Goal: Check status: Check status

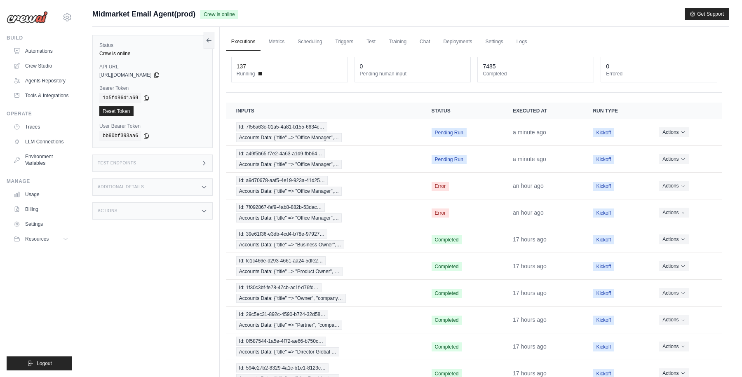
click at [244, 46] on link "Executions" at bounding box center [243, 41] width 34 height 17
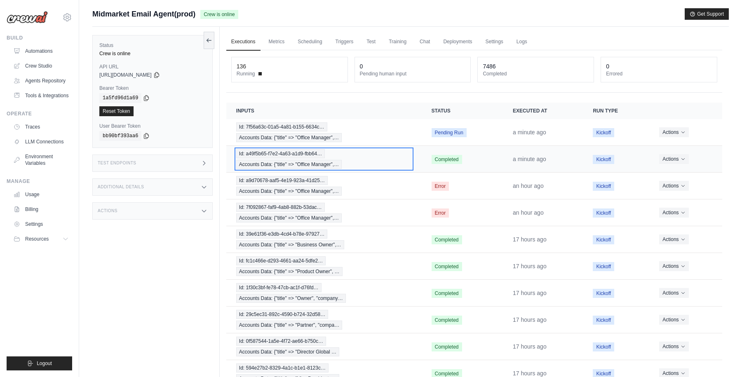
click at [374, 164] on div "Id: a49f5b65-f7e2-4a63-a1d9-fbb64… Accounts Data: {"title" => "Office Manager",…" at bounding box center [324, 159] width 176 height 20
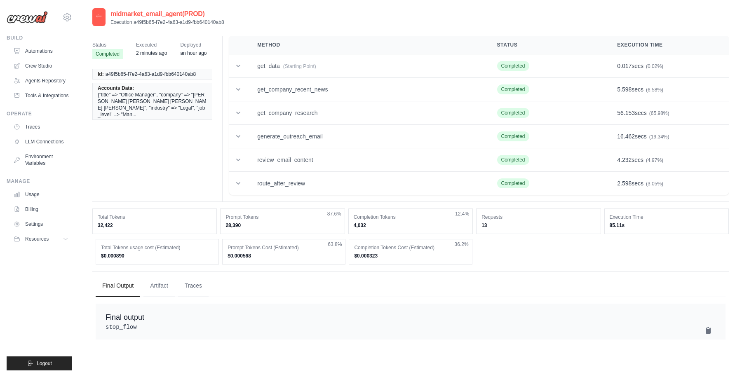
click at [99, 15] on icon at bounding box center [99, 16] width 7 height 7
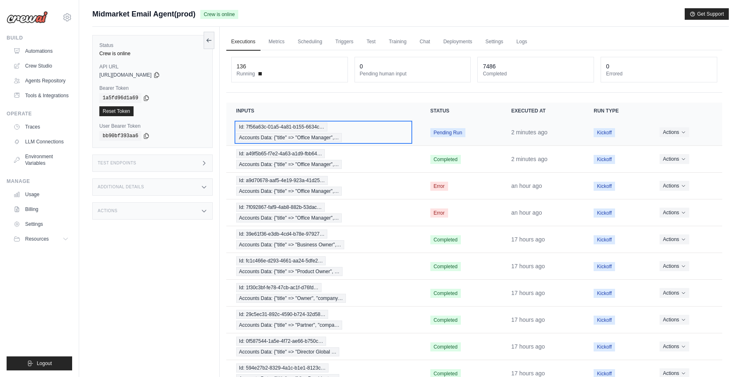
click at [381, 134] on div "Id: 7f56a63c-01a5-4a81-b155-6634c… Accounts Data: {"title" => "Office Manager",…" at bounding box center [323, 132] width 174 height 20
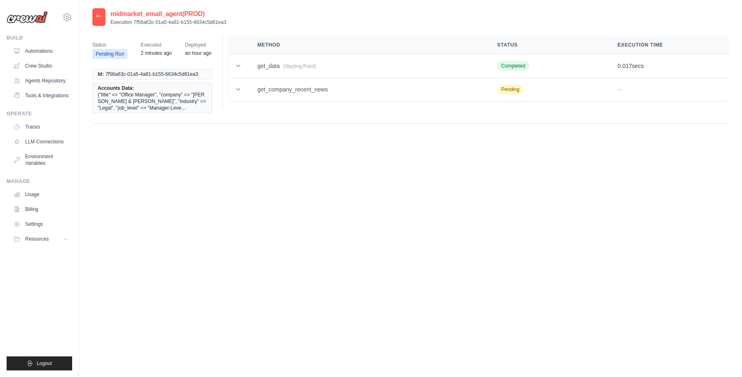
click at [97, 16] on icon at bounding box center [98, 16] width 5 height 4
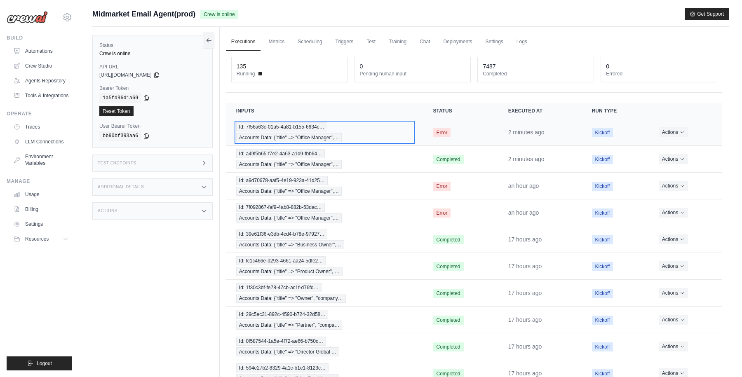
click at [386, 133] on div "Id: 7f56a63c-01a5-4a81-b155-6634c… Accounts Data: {"title" => "Office Manager",…" at bounding box center [324, 132] width 177 height 20
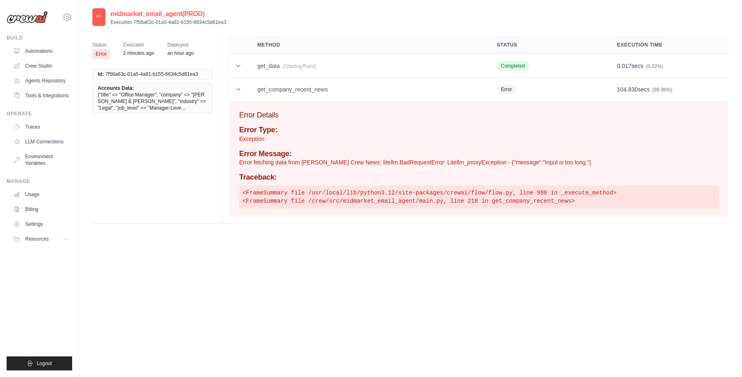
click at [98, 17] on icon at bounding box center [99, 16] width 7 height 7
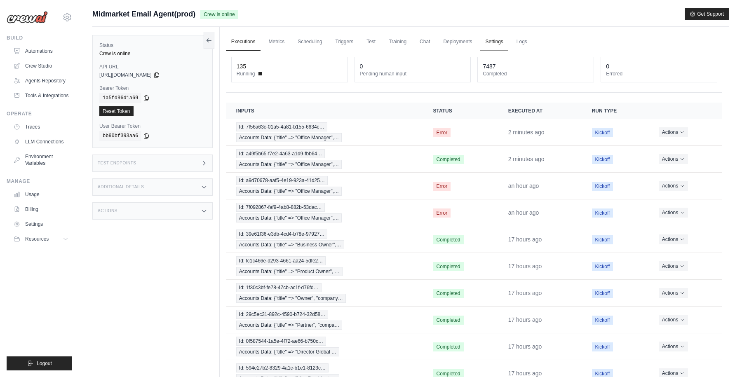
click at [492, 47] on link "Settings" at bounding box center [494, 41] width 28 height 17
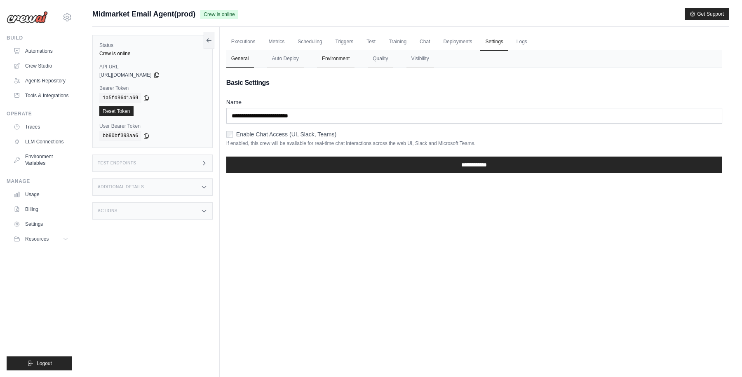
click at [339, 61] on button "Environment" at bounding box center [336, 58] width 38 height 17
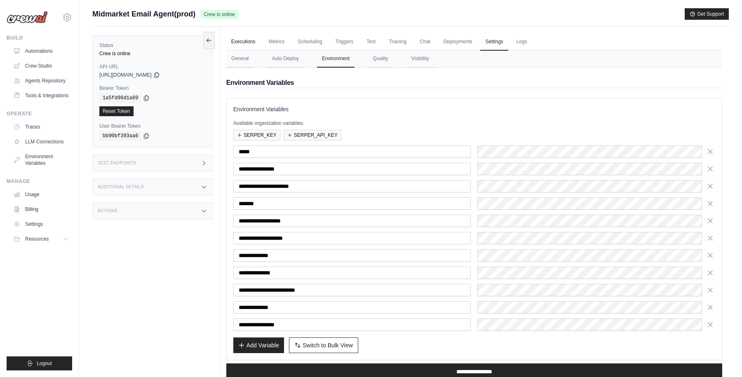
click at [244, 44] on link "Executions" at bounding box center [243, 41] width 34 height 17
